Goal: Use online tool/utility: Use online tool/utility

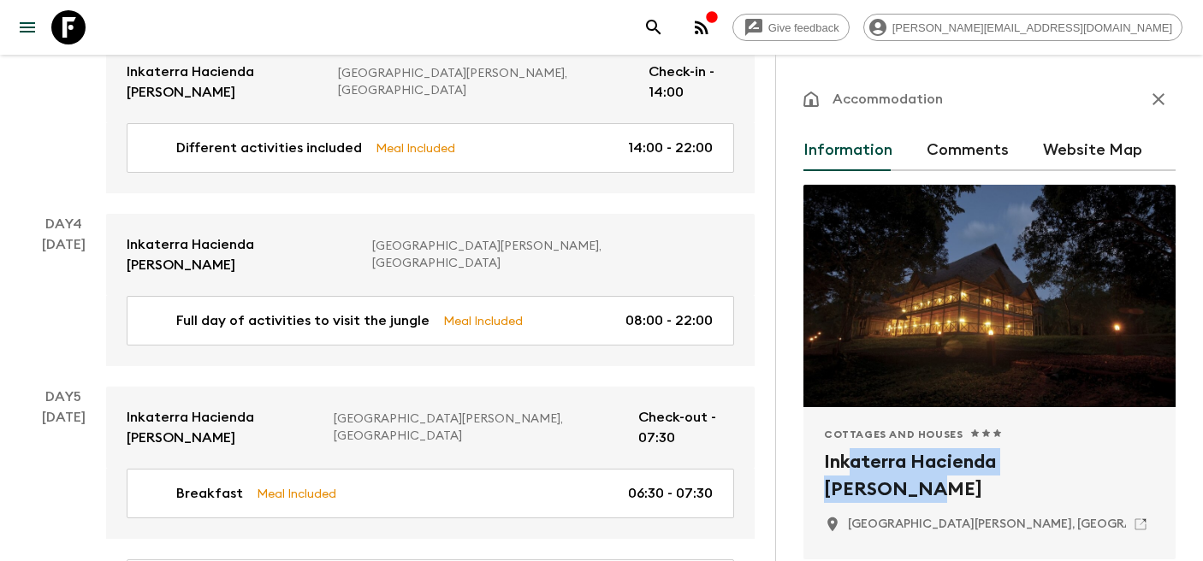
scroll to position [107, 0]
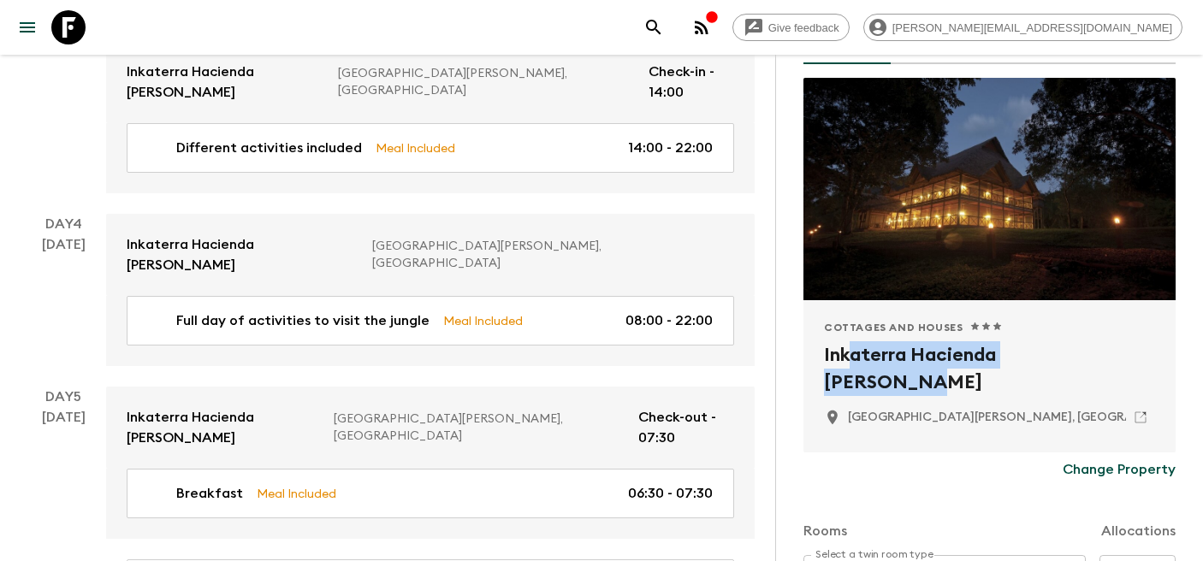
click at [68, 27] on icon at bounding box center [68, 27] width 34 height 34
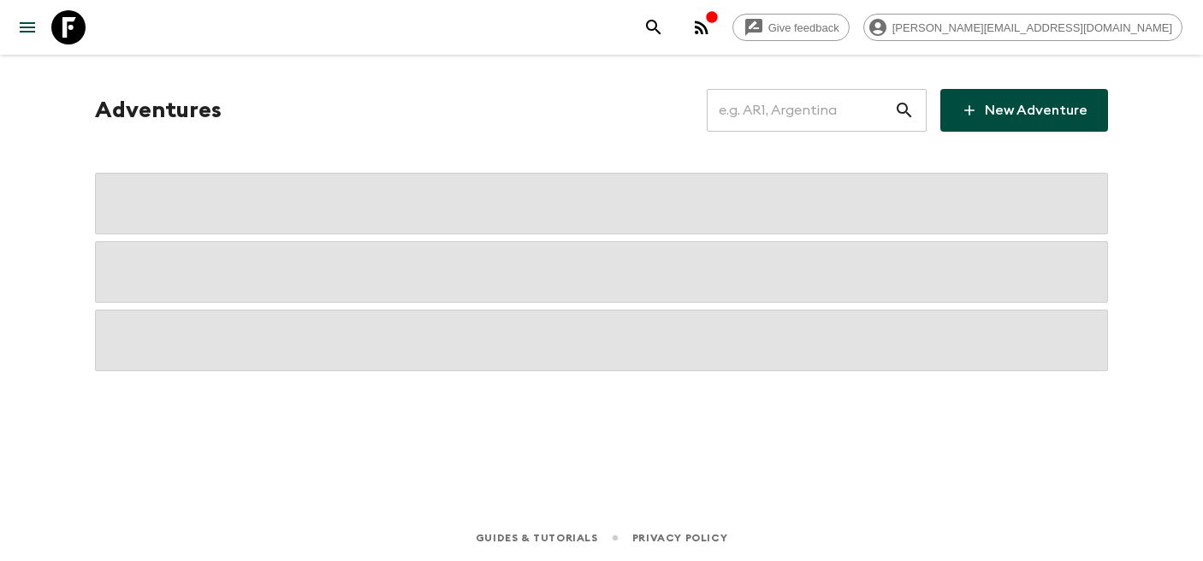
click at [807, 125] on input "text" at bounding box center [799, 110] width 187 height 48
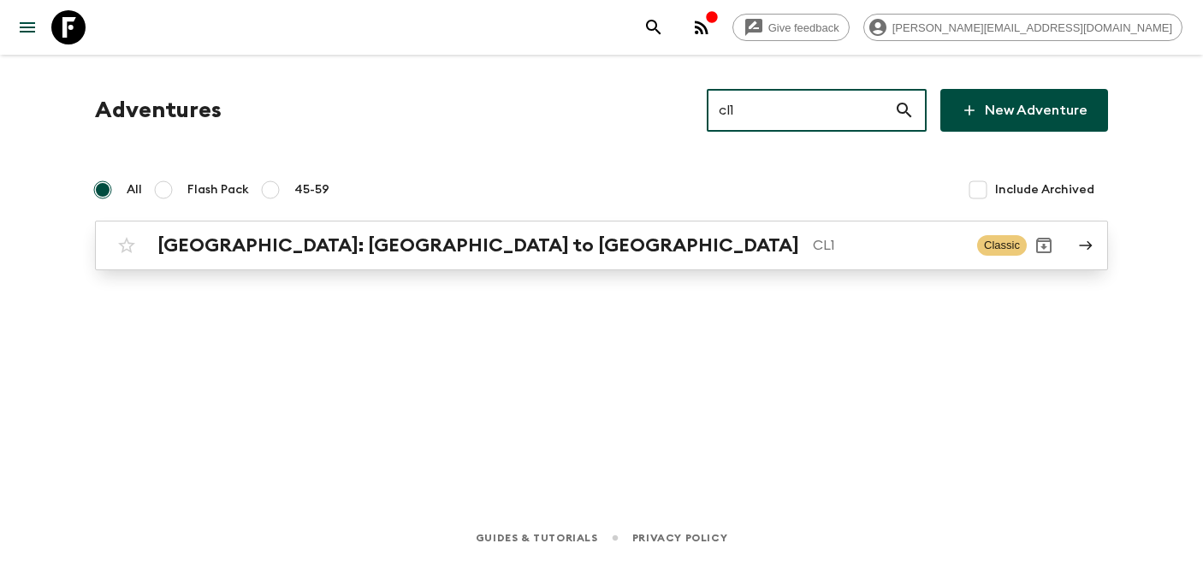
type input "cl1"
click at [279, 251] on h2 "[GEOGRAPHIC_DATA]: [GEOGRAPHIC_DATA] to [GEOGRAPHIC_DATA]" at bounding box center [477, 245] width 641 height 22
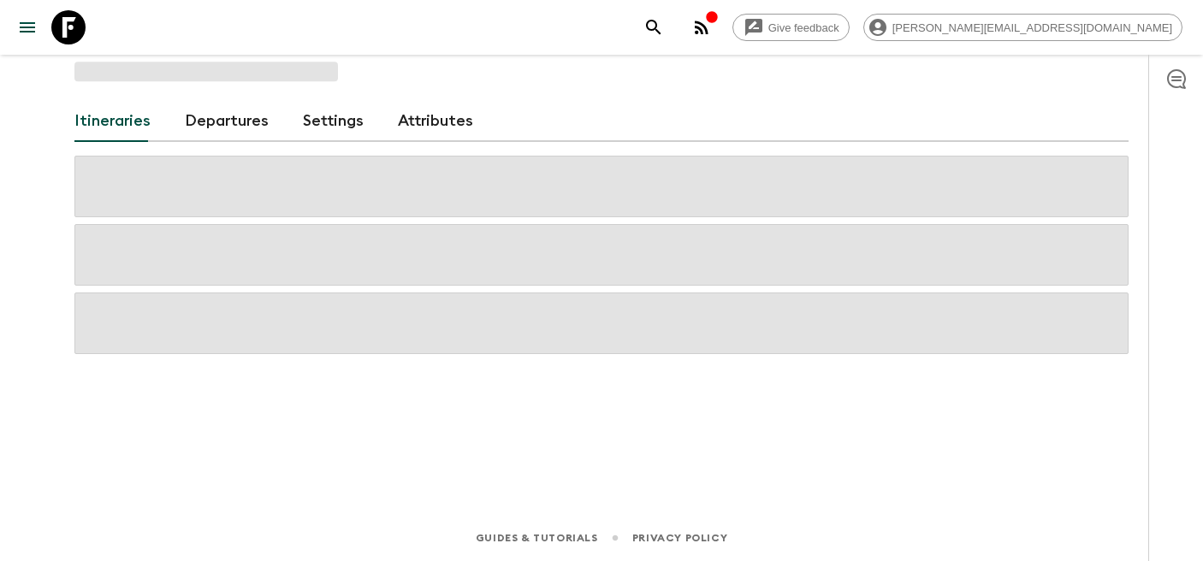
click at [181, 111] on div "Itineraries Departures Settings Attributes" at bounding box center [601, 121] width 1054 height 41
click at [226, 128] on link "Departures" at bounding box center [227, 121] width 84 height 41
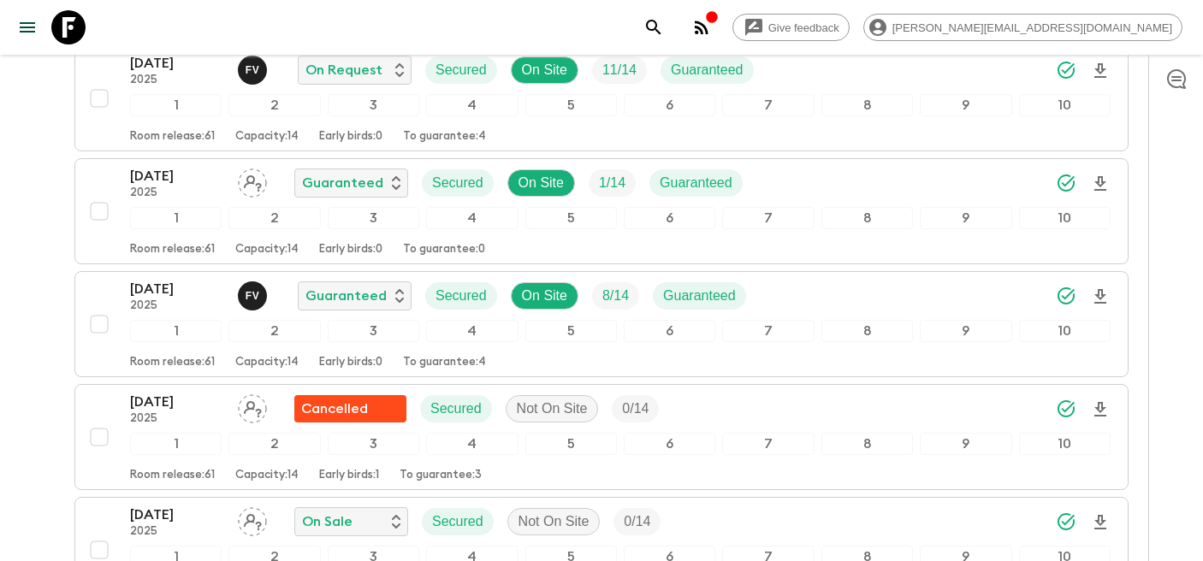
scroll to position [3680, 0]
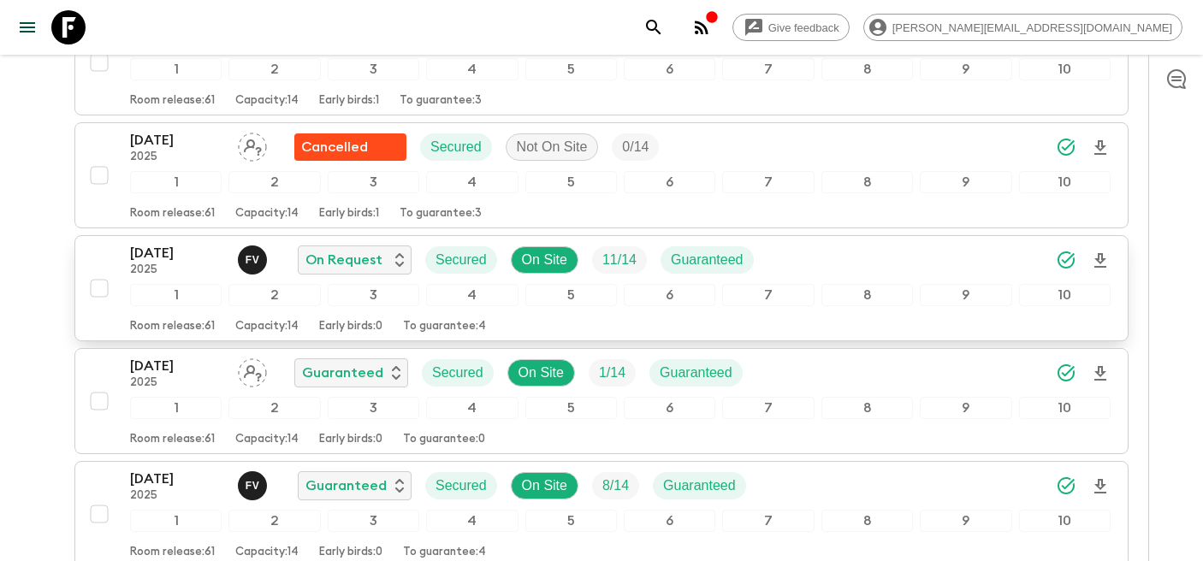
click at [168, 243] on p "[DATE]" at bounding box center [177, 253] width 94 height 21
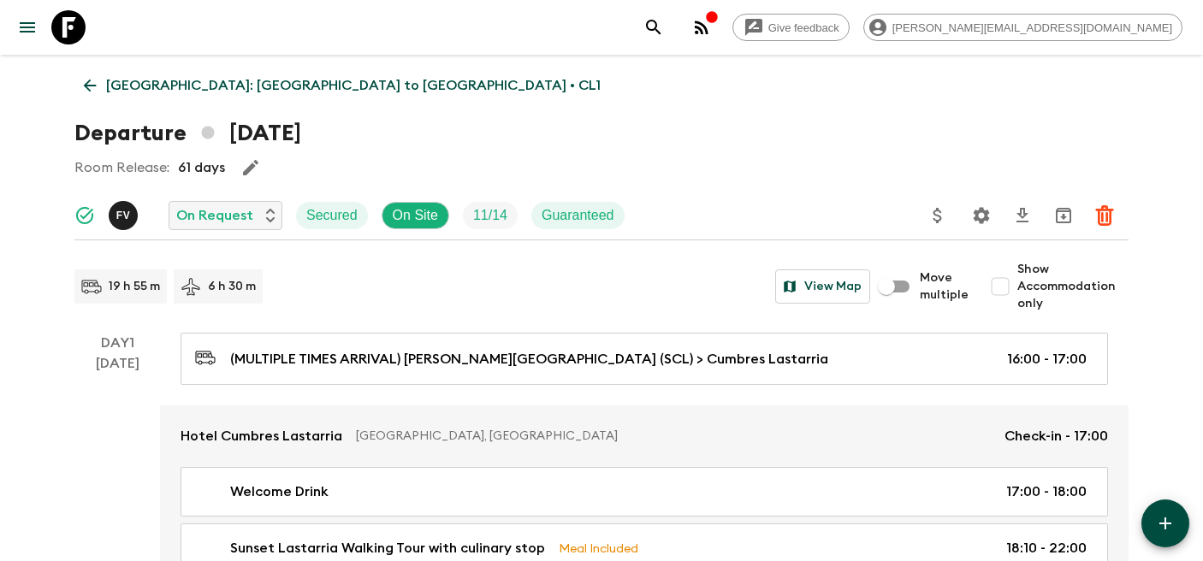
click at [127, 87] on p "[GEOGRAPHIC_DATA]: [GEOGRAPHIC_DATA] to [GEOGRAPHIC_DATA] • CL1" at bounding box center [353, 85] width 494 height 21
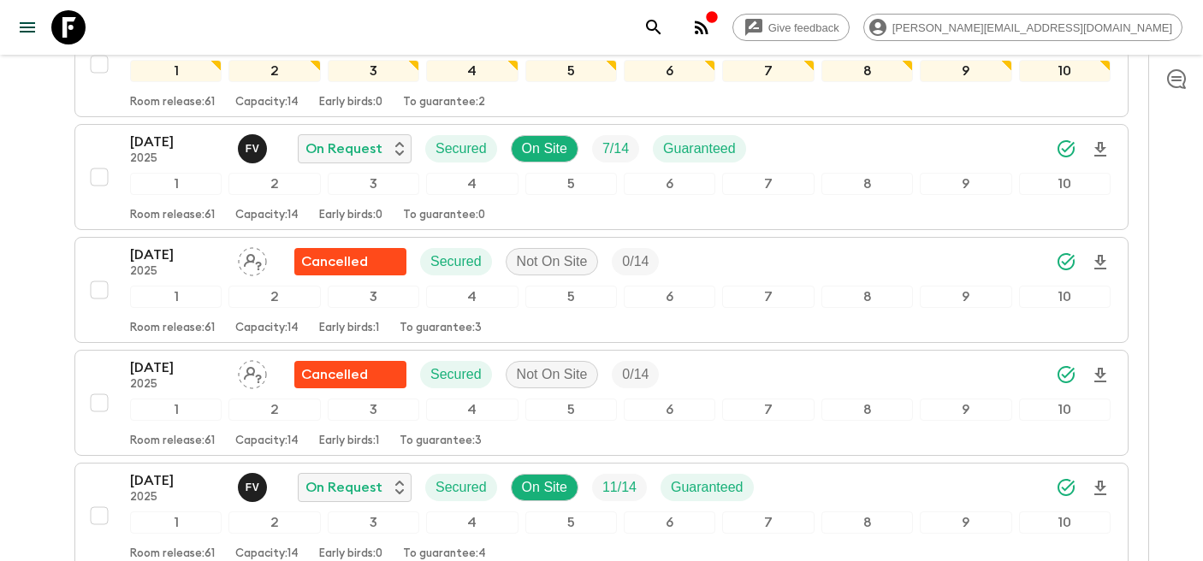
scroll to position [3468, 0]
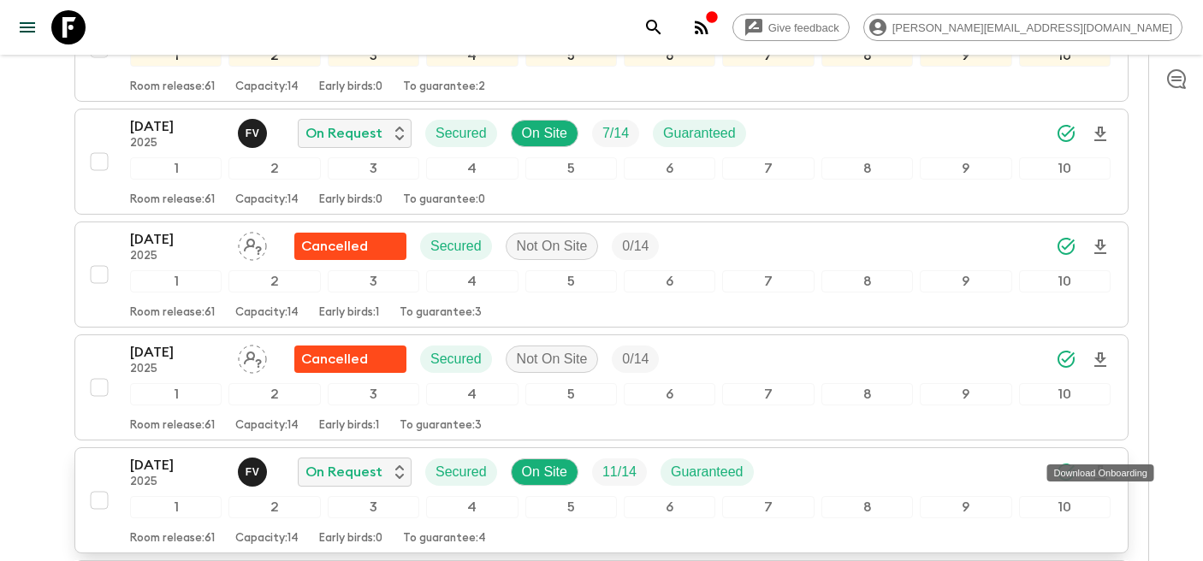
click at [1104, 465] on icon "Download Onboarding" at bounding box center [1100, 472] width 12 height 15
click at [870, 455] on div "[DATE] 2025 F V On Request Secured On Site 11 / 14 Guaranteed" at bounding box center [620, 472] width 980 height 34
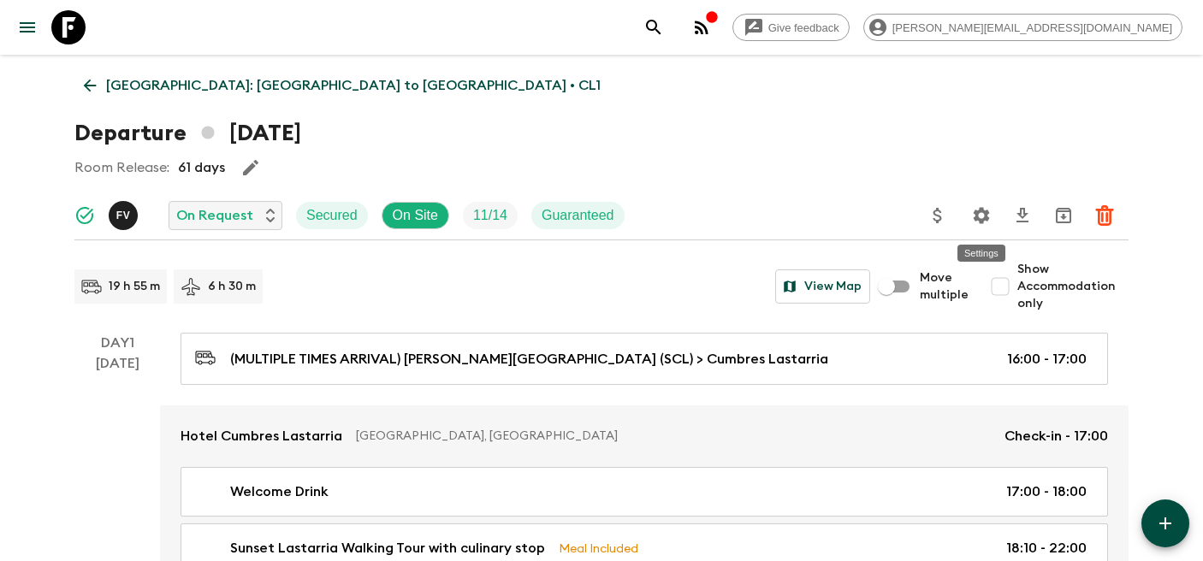
click at [988, 218] on icon "Settings" at bounding box center [981, 215] width 16 height 16
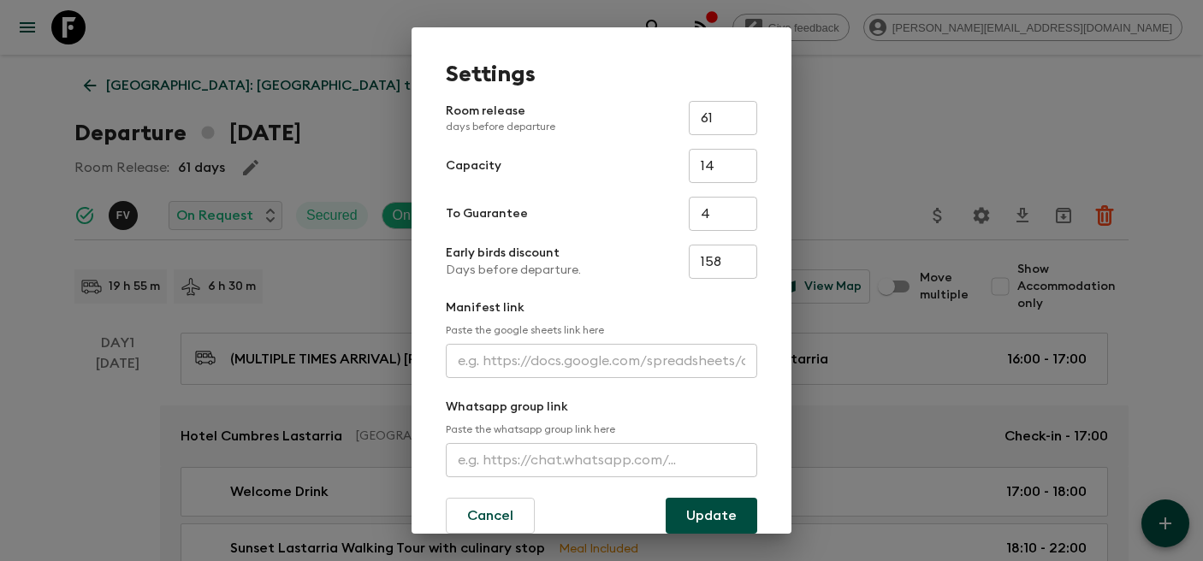
click at [535, 377] on input "text" at bounding box center [601, 361] width 311 height 34
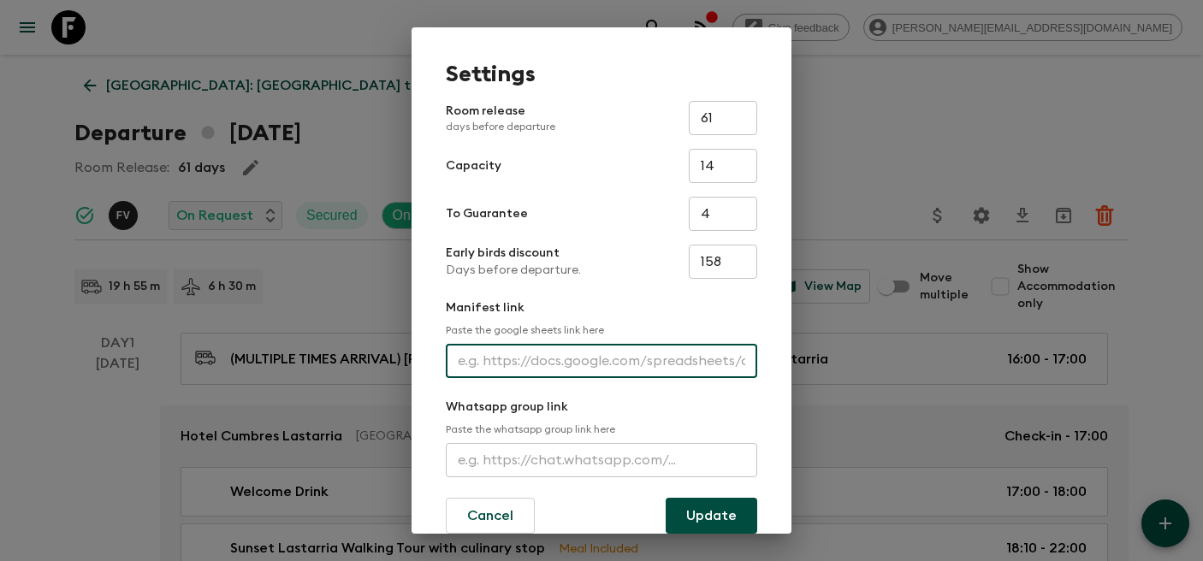
paste input "[URL][DOMAIN_NAME]"
type input "[URL][DOMAIN_NAME]"
click at [701, 512] on button "Update" at bounding box center [711, 516] width 92 height 36
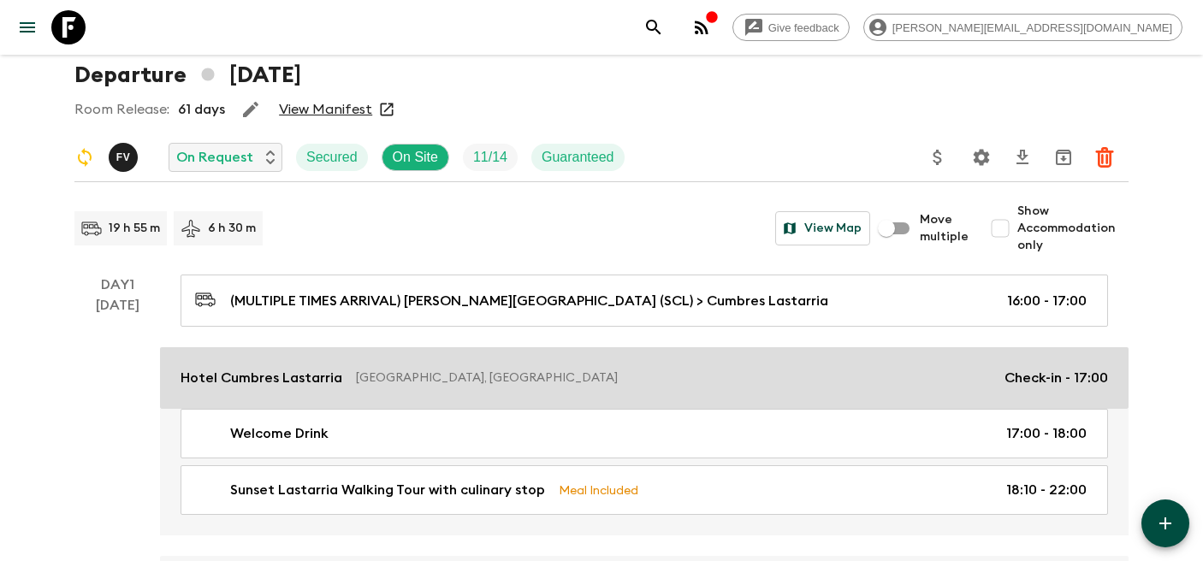
scroll to position [59, 0]
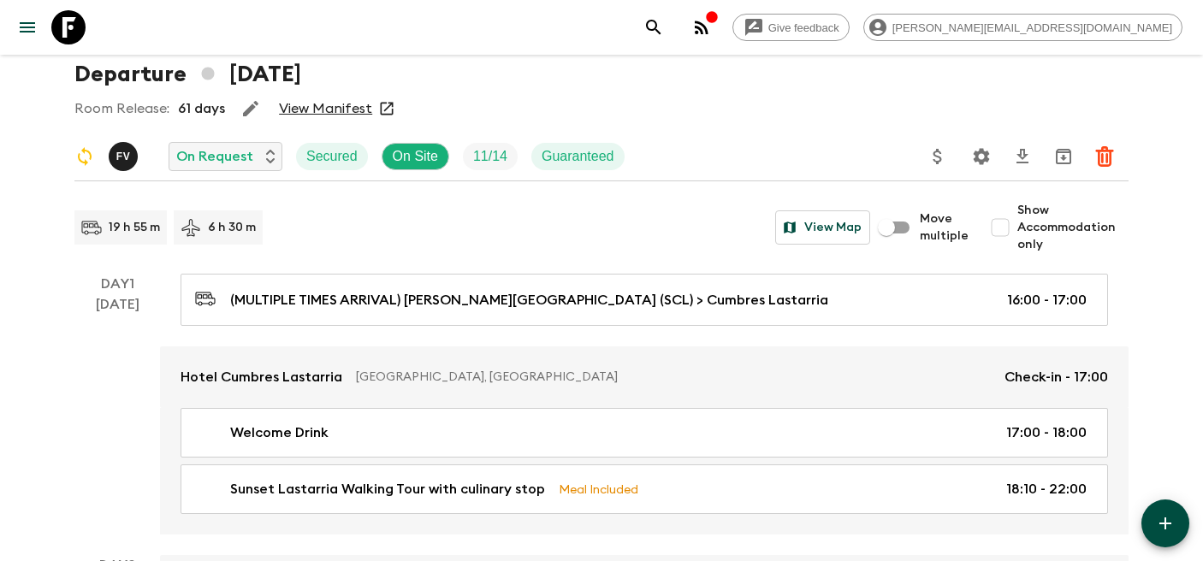
click at [80, 20] on icon at bounding box center [68, 27] width 34 height 34
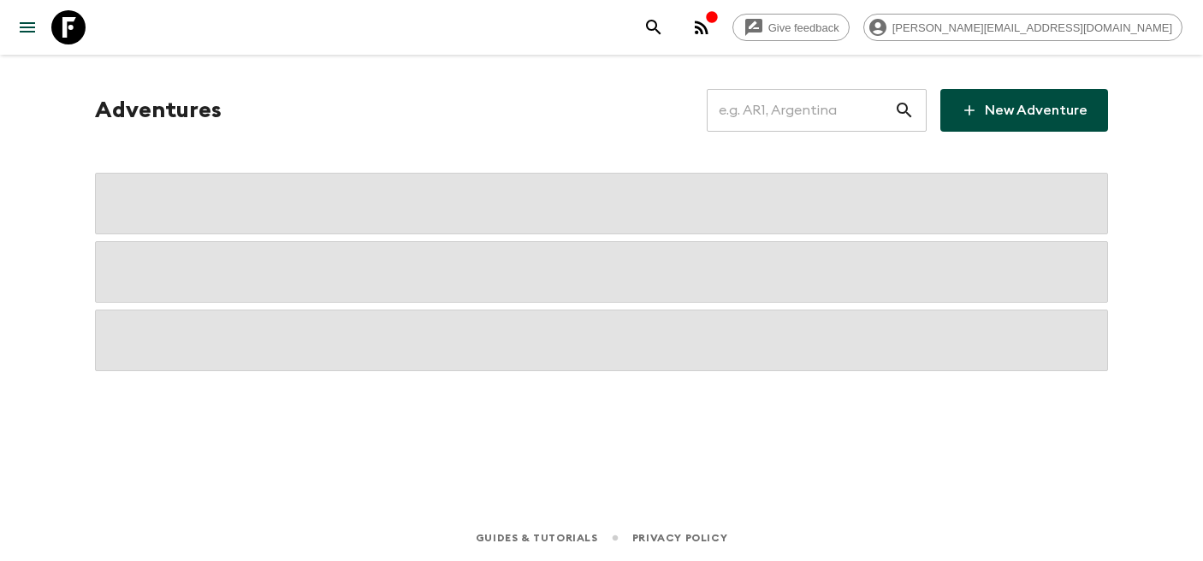
click at [834, 129] on input "text" at bounding box center [799, 110] width 187 height 48
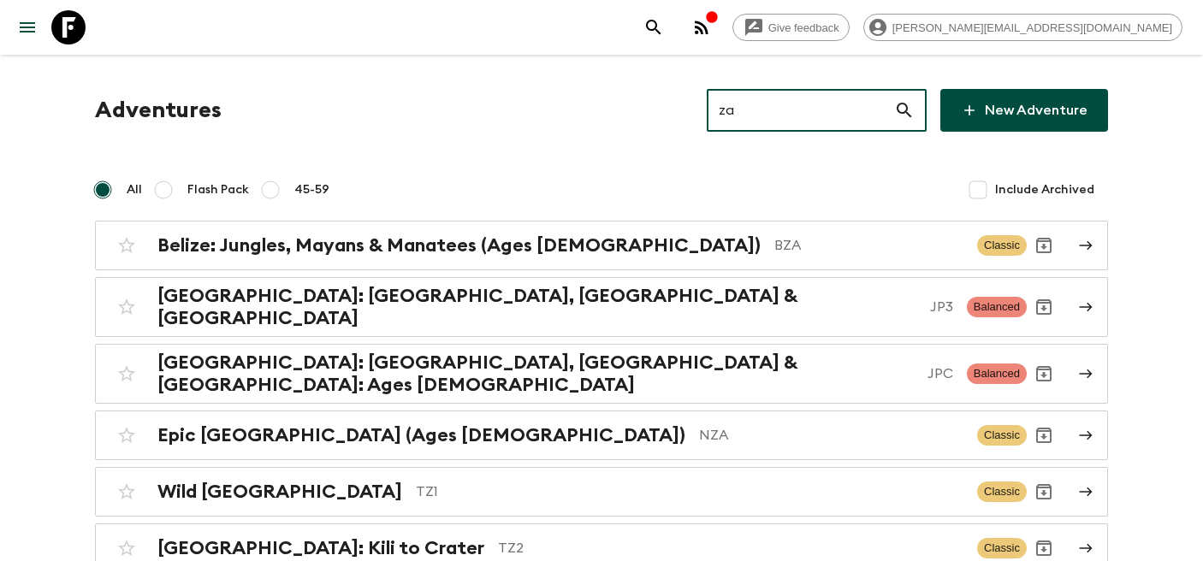
type input "za1"
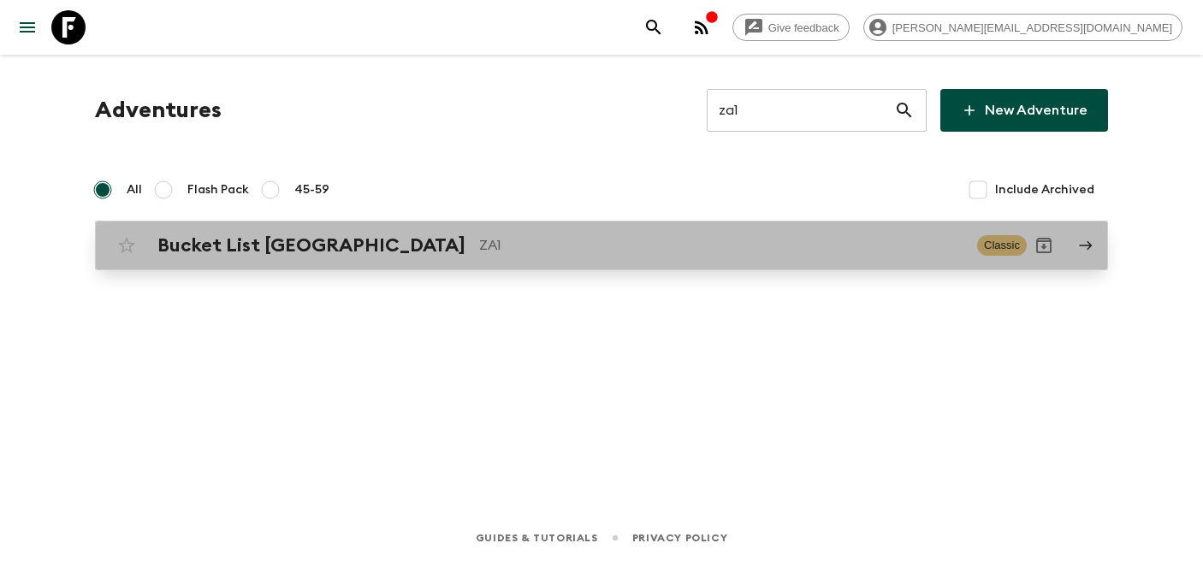
click at [287, 257] on h2 "Bucket List [GEOGRAPHIC_DATA]" at bounding box center [311, 245] width 308 height 22
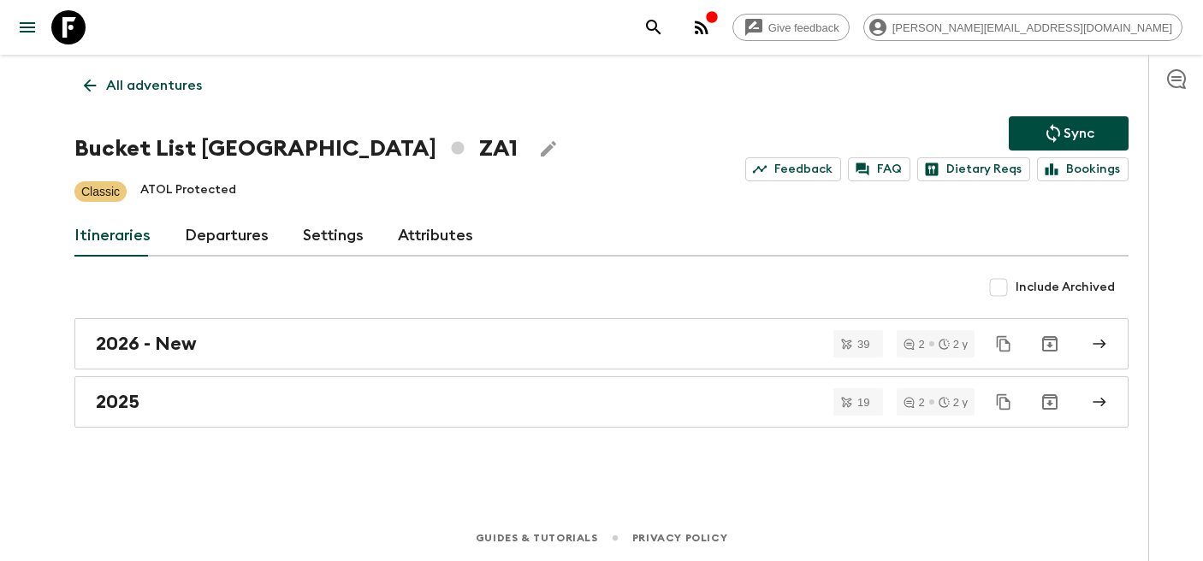
click at [231, 237] on link "Departures" at bounding box center [227, 236] width 84 height 41
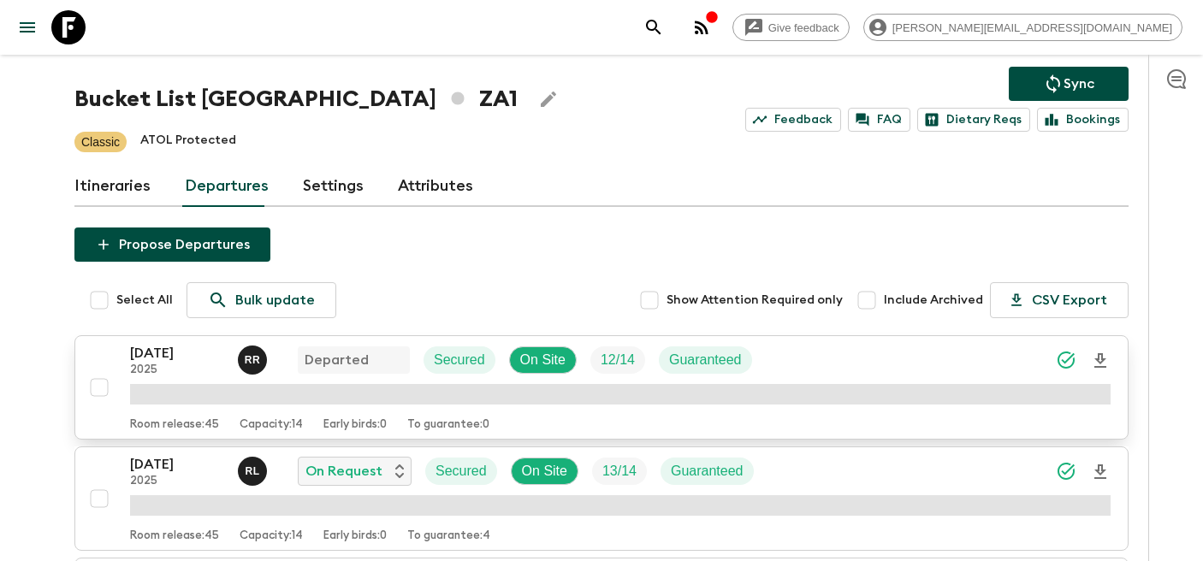
scroll to position [52, 0]
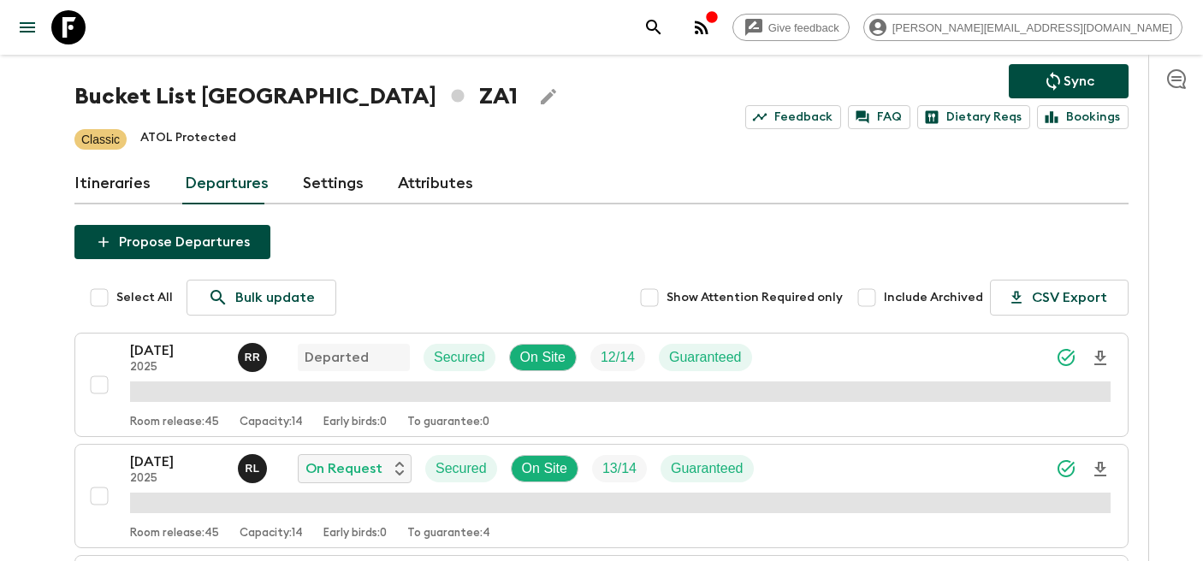
click at [176, 360] on p "[DATE]" at bounding box center [177, 350] width 94 height 21
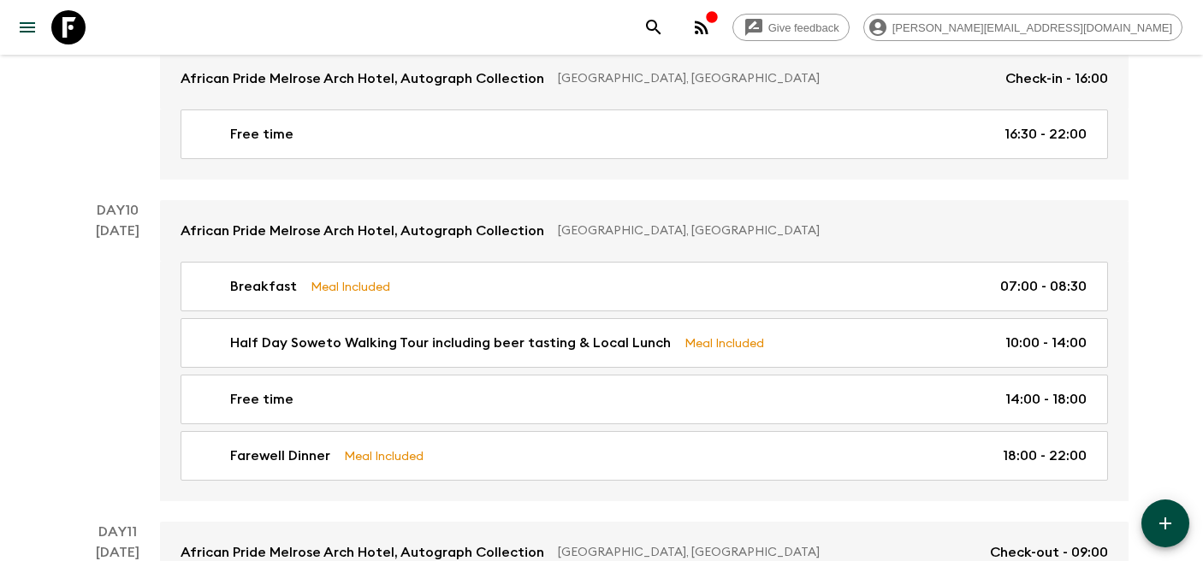
scroll to position [4407, 0]
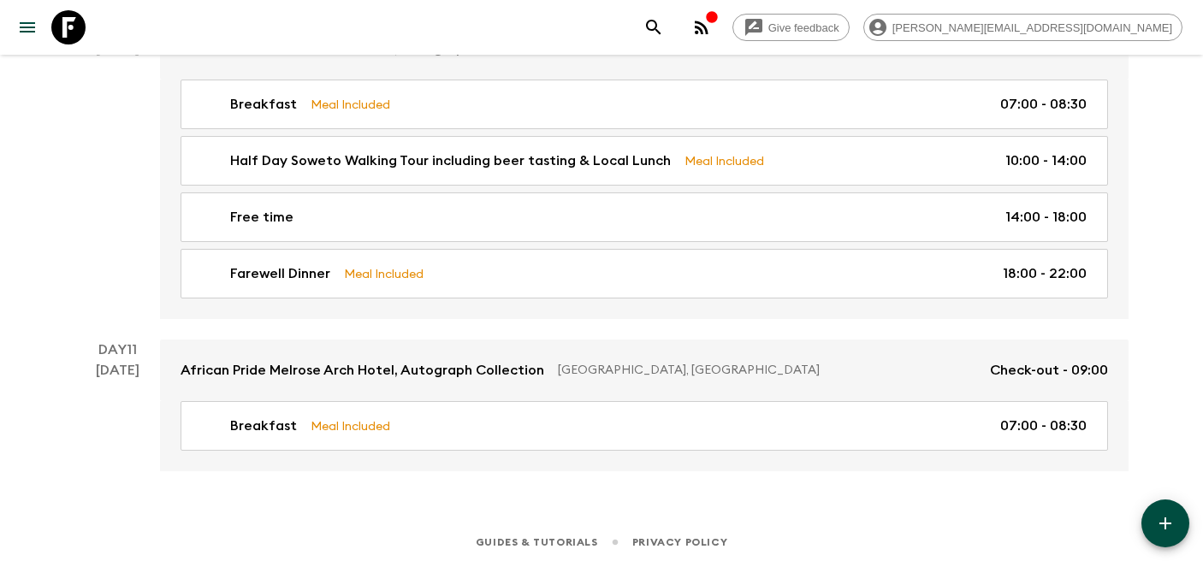
click at [80, 27] on icon at bounding box center [68, 27] width 34 height 34
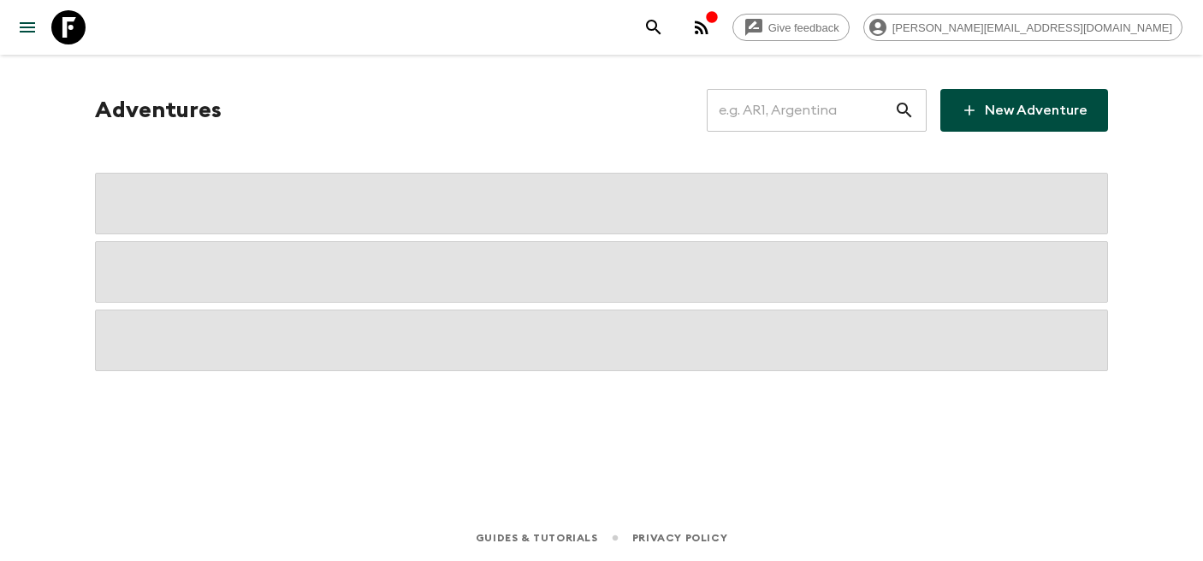
click at [21, 33] on icon "menu" at bounding box center [27, 27] width 21 height 21
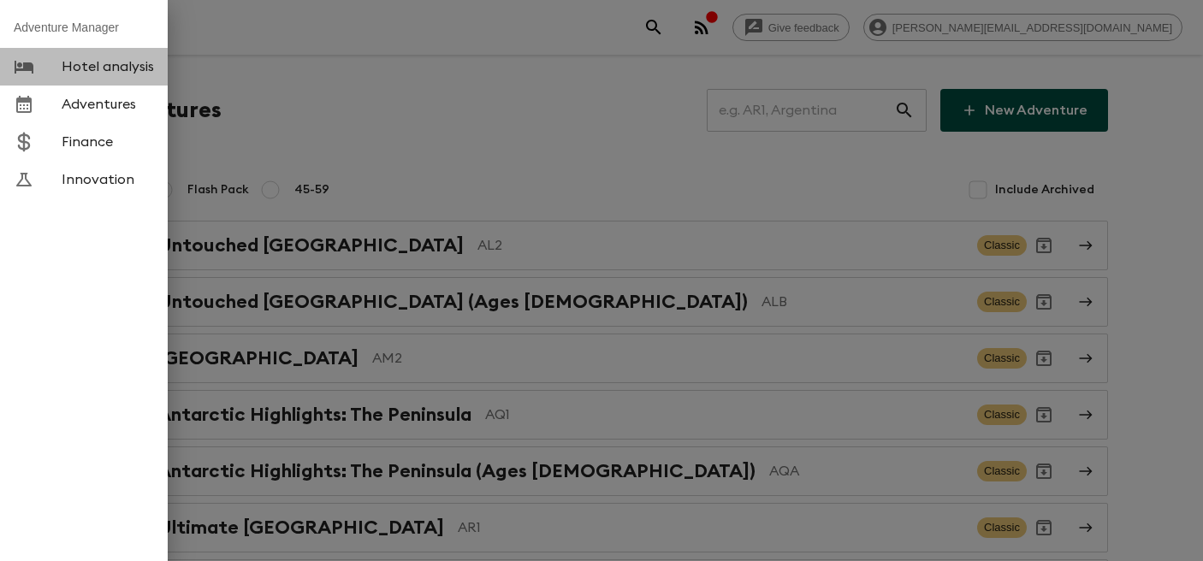
click at [95, 75] on span "Hotel analysis" at bounding box center [108, 66] width 92 height 17
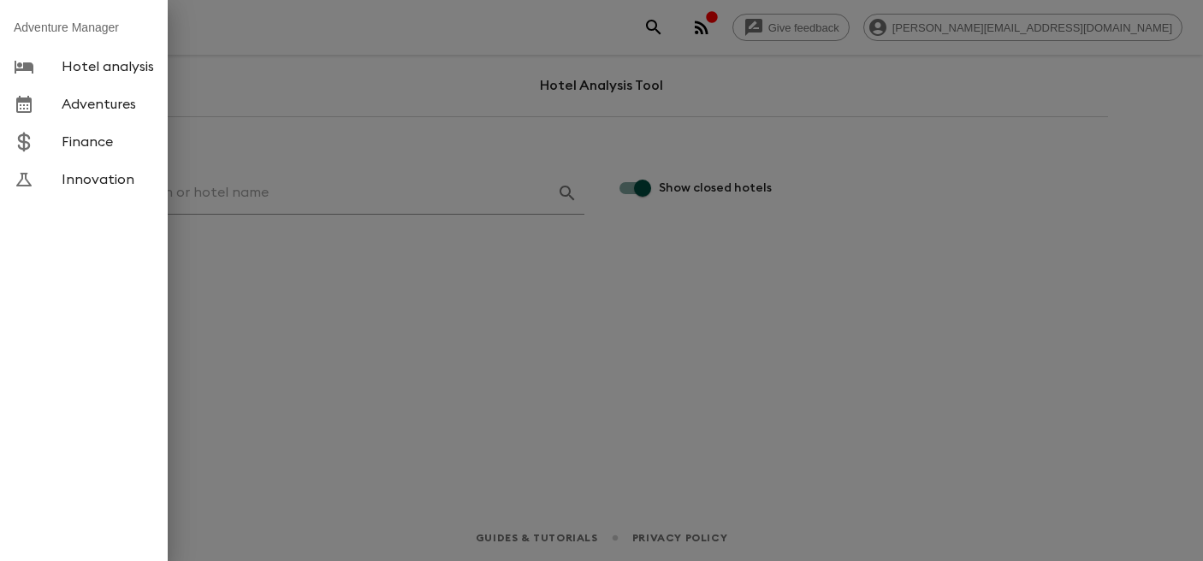
click at [92, 74] on span "Hotel analysis" at bounding box center [108, 66] width 92 height 17
click at [293, 179] on div at bounding box center [601, 280] width 1203 height 561
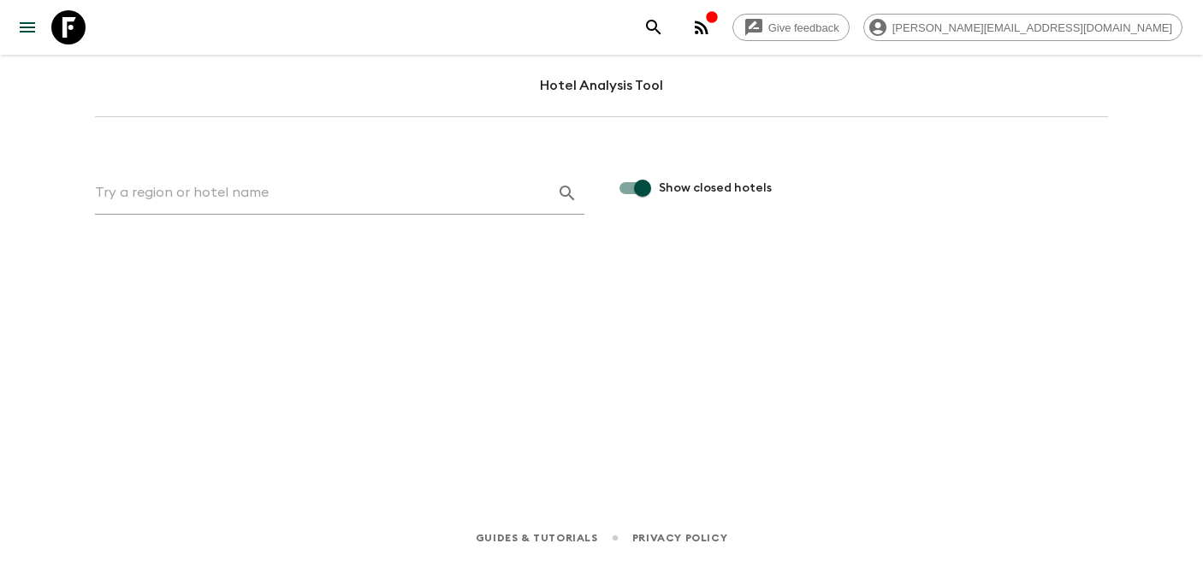
click at [287, 202] on input "text" at bounding box center [319, 193] width 448 height 27
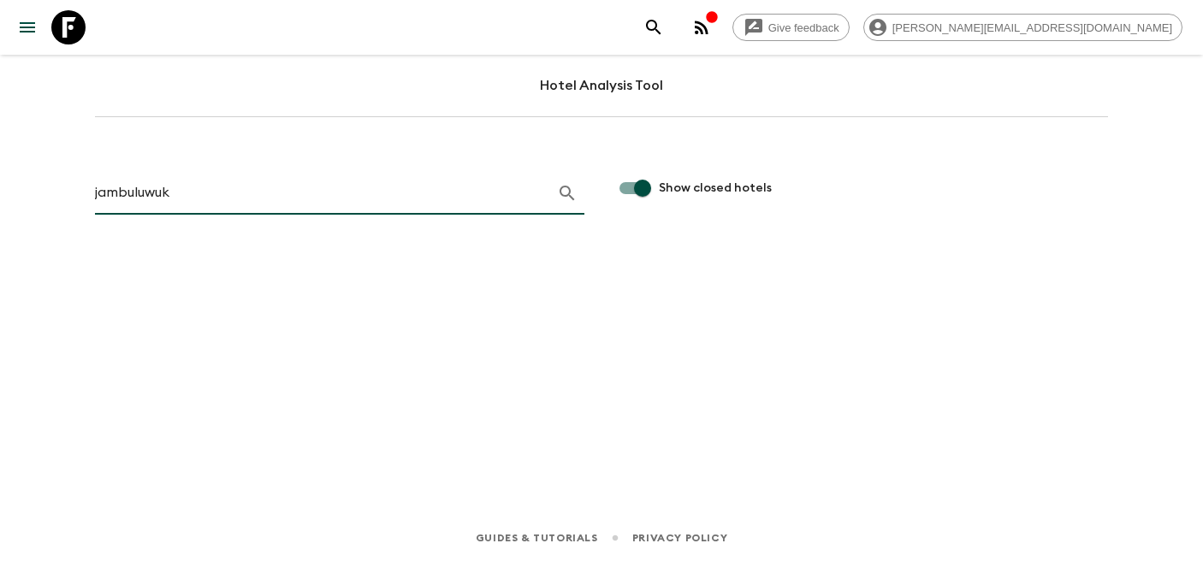
type input "jambuluwuk"
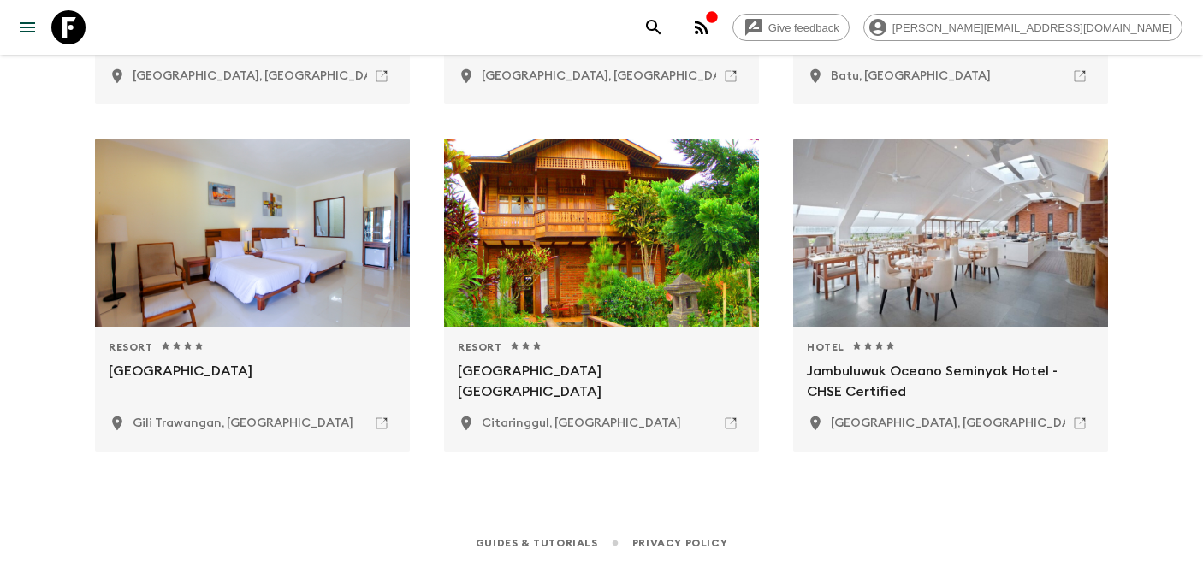
scroll to position [456, 0]
